Goal: Check status: Check status

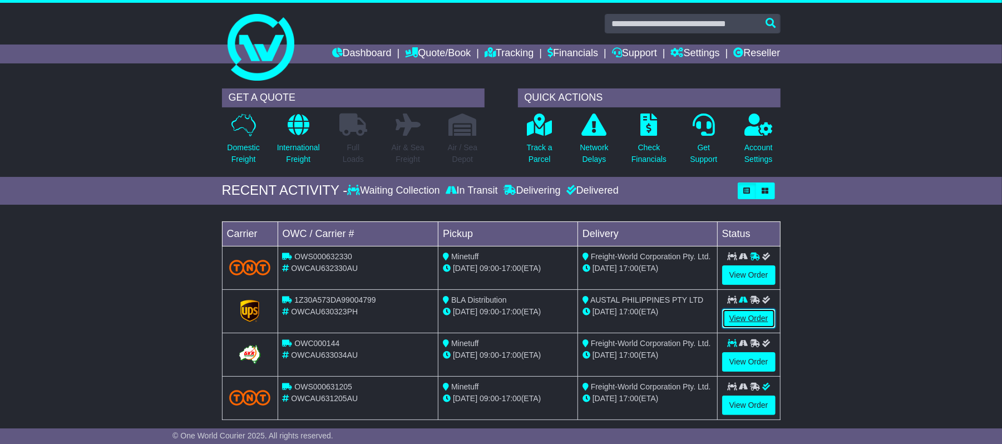
click at [759, 315] on link "View Order" at bounding box center [748, 318] width 53 height 19
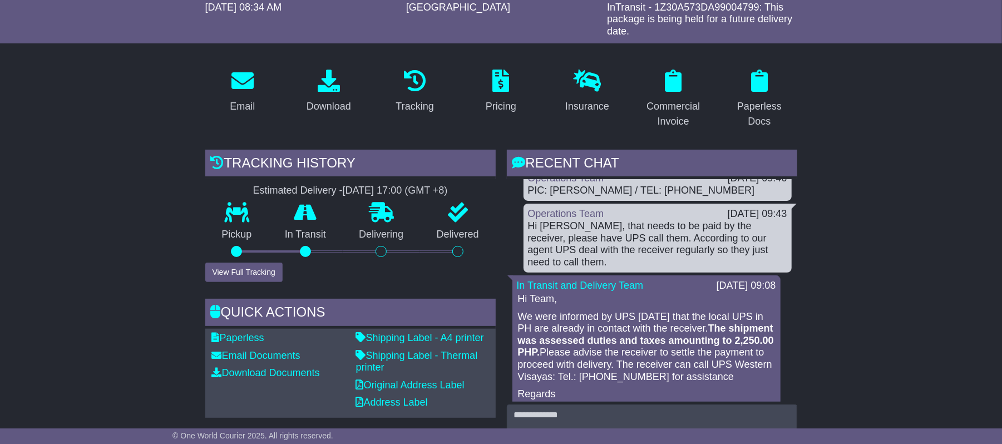
scroll to position [445, 0]
